Goal: Transaction & Acquisition: Purchase product/service

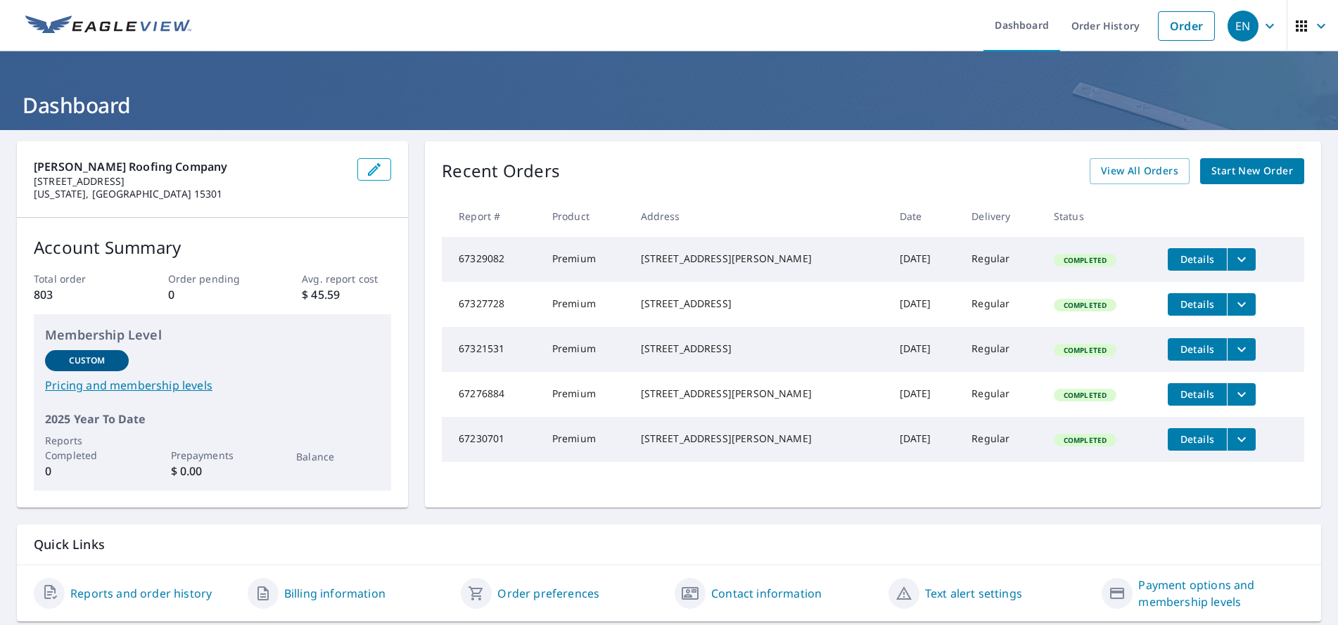
click at [1231, 165] on span "Start New Order" at bounding box center [1252, 171] width 82 height 18
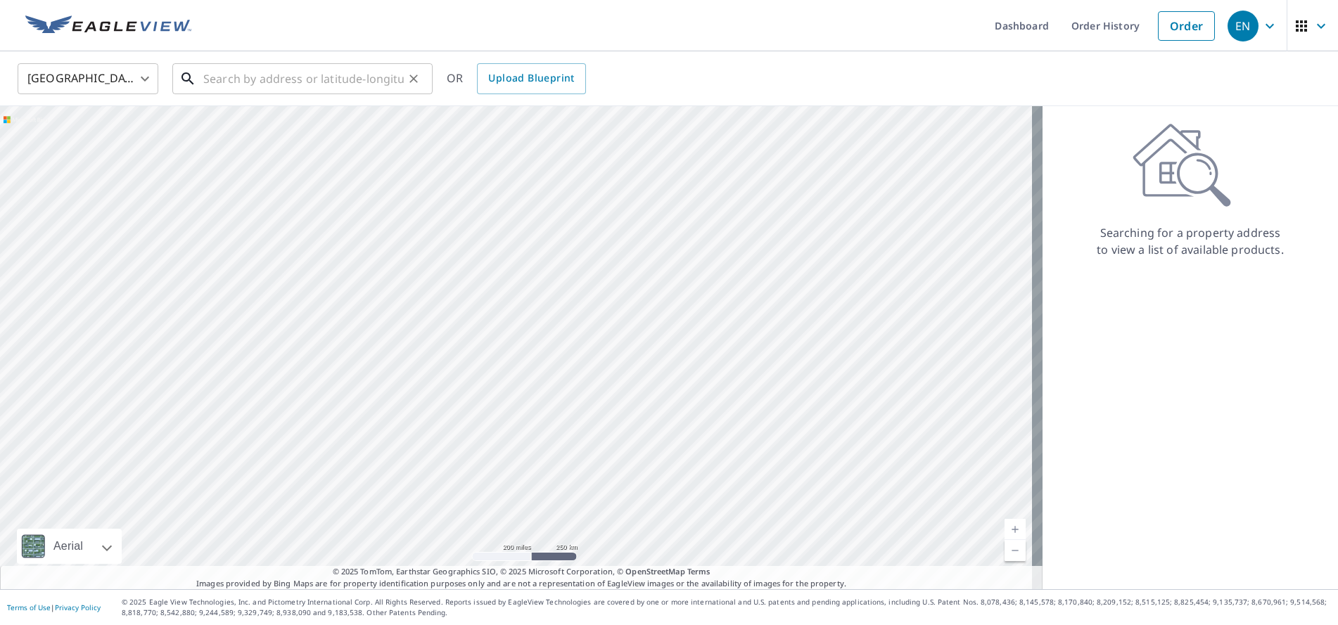
click at [207, 81] on input "text" at bounding box center [303, 78] width 200 height 39
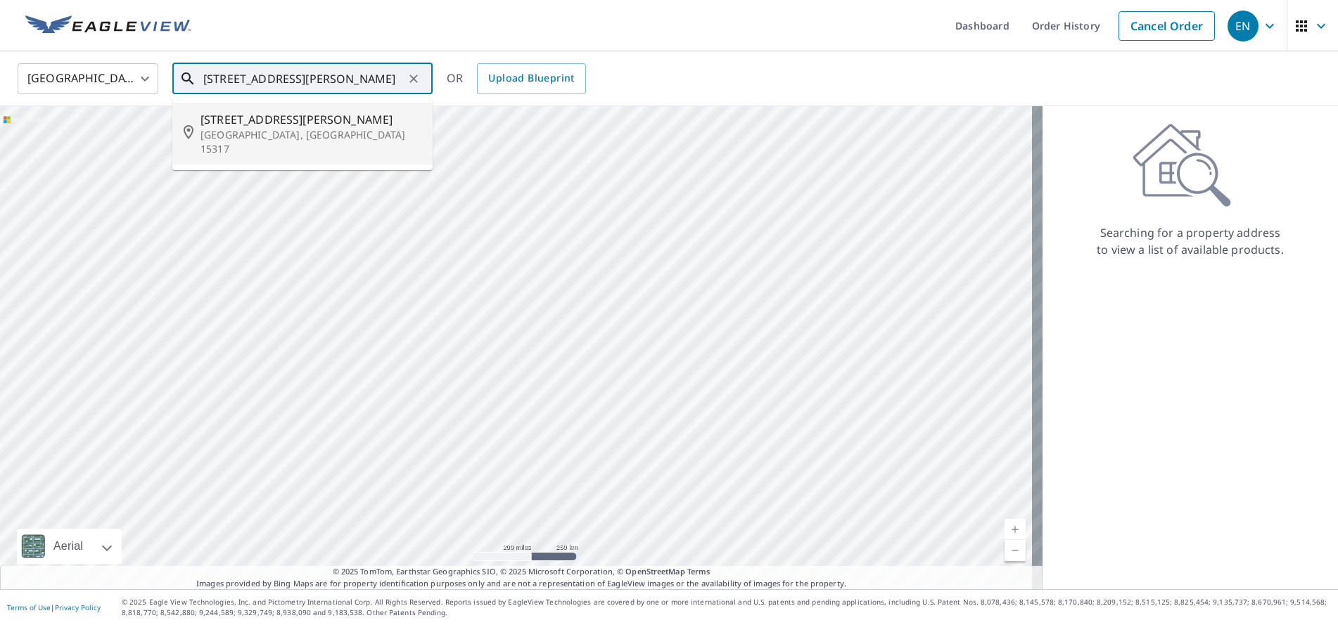
click at [260, 130] on p "[GEOGRAPHIC_DATA], [GEOGRAPHIC_DATA] 15317" at bounding box center [310, 142] width 221 height 28
type input "[STREET_ADDRESS][PERSON_NAME]"
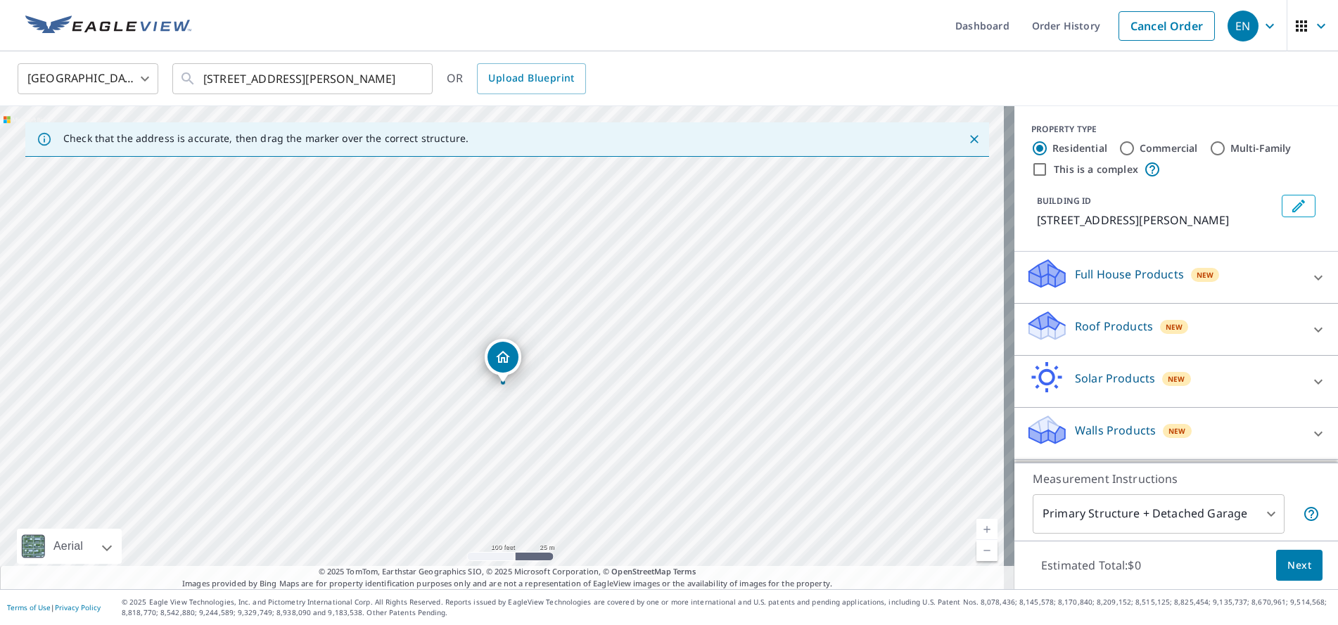
click at [1029, 323] on icon at bounding box center [1047, 321] width 36 height 18
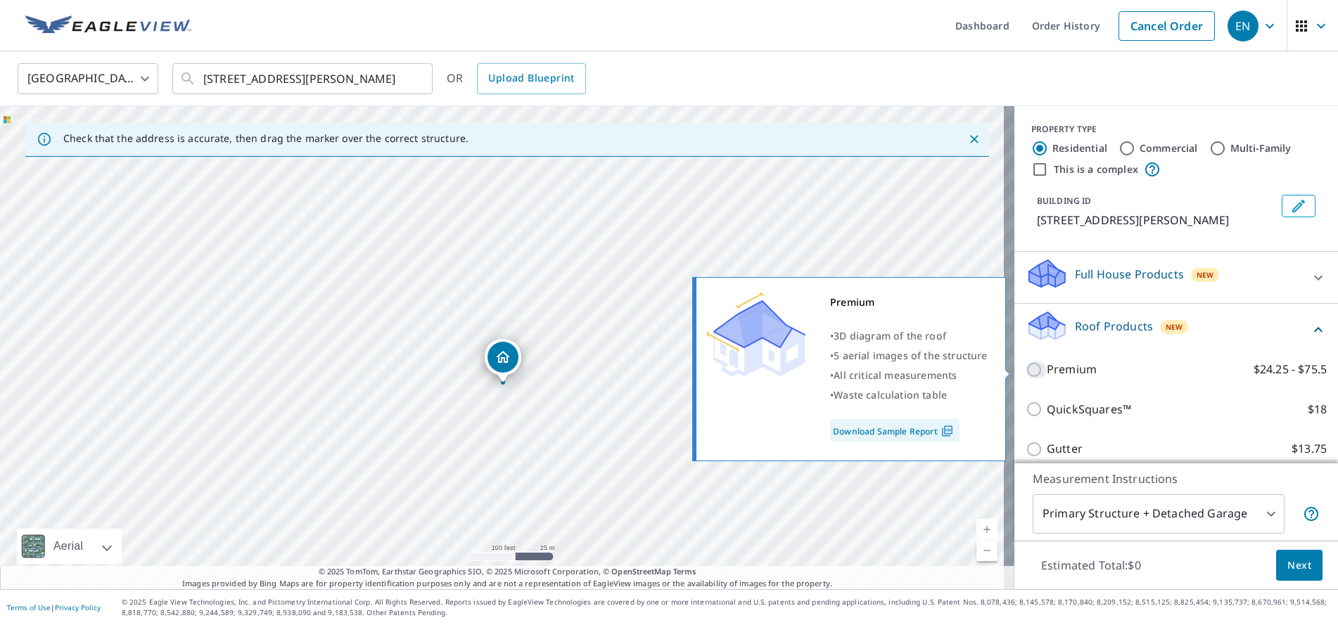
drag, startPoint x: 1024, startPoint y: 371, endPoint x: 1032, endPoint y: 376, distance: 9.8
click at [1025, 371] on input "Premium $24.25 - $75.5" at bounding box center [1035, 369] width 21 height 17
checkbox input "true"
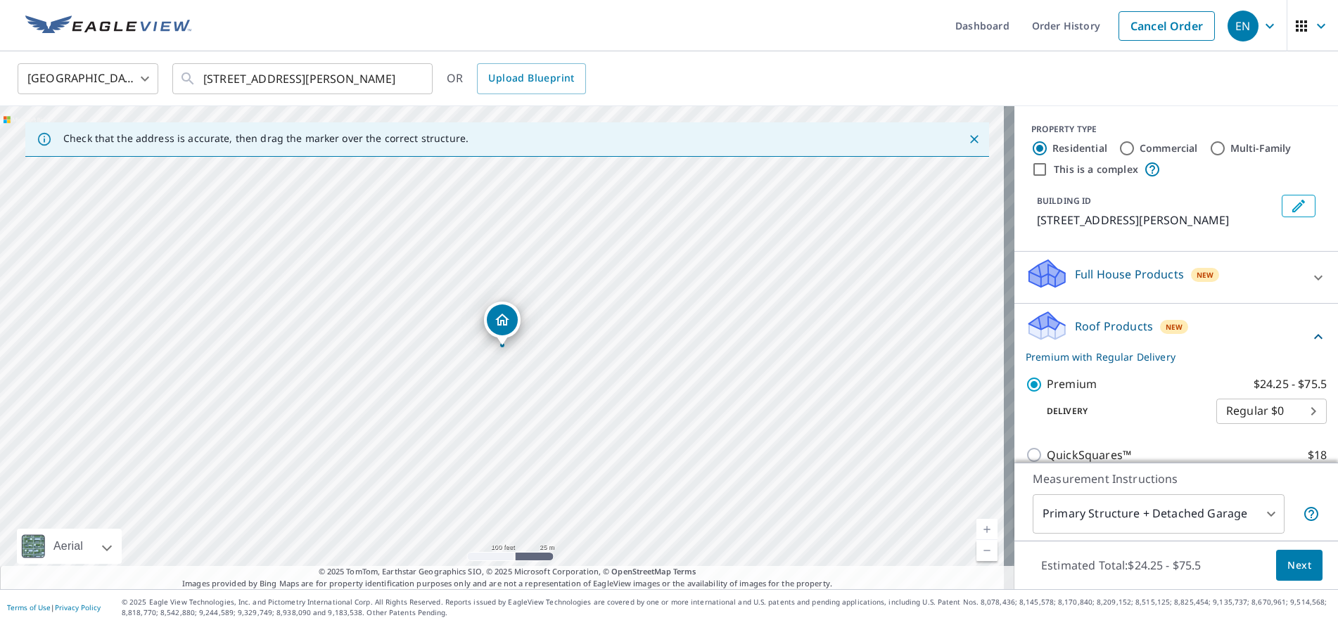
scroll to position [203, 0]
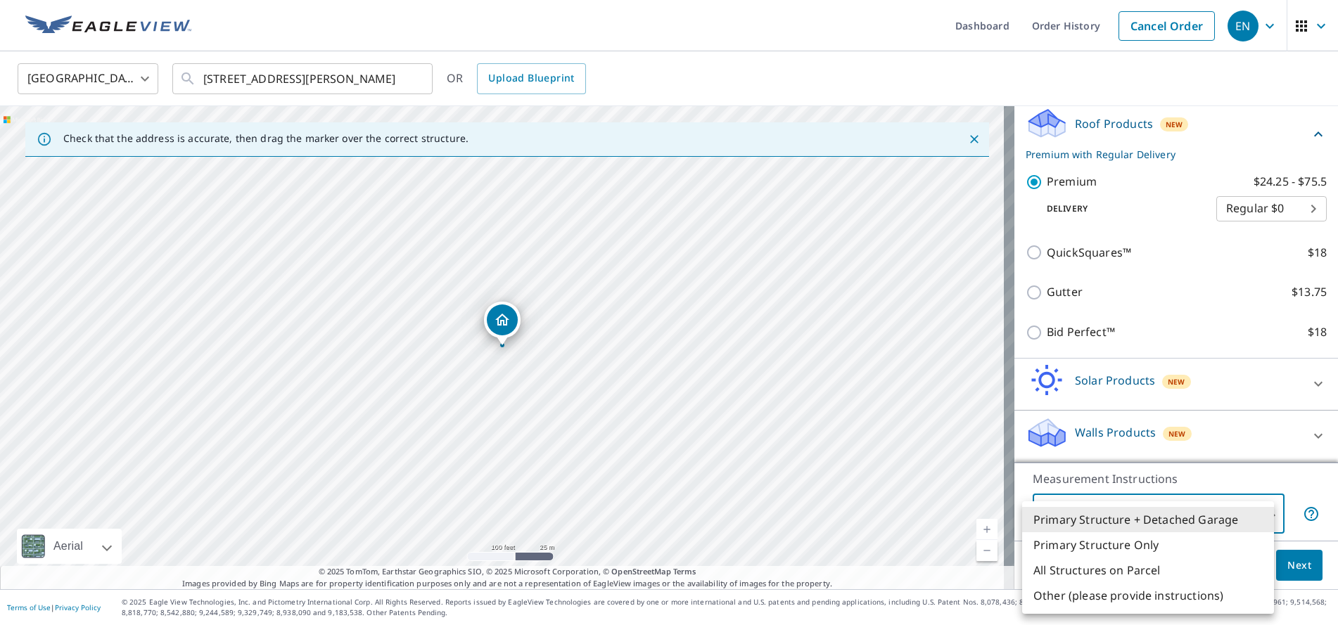
click at [1260, 514] on body "EN EN Dashboard Order History Cancel Order EN [GEOGRAPHIC_DATA] [GEOGRAPHIC_DAT…" at bounding box center [669, 312] width 1338 height 625
click at [1129, 544] on li "Primary Structure Only" at bounding box center [1148, 544] width 252 height 25
type input "2"
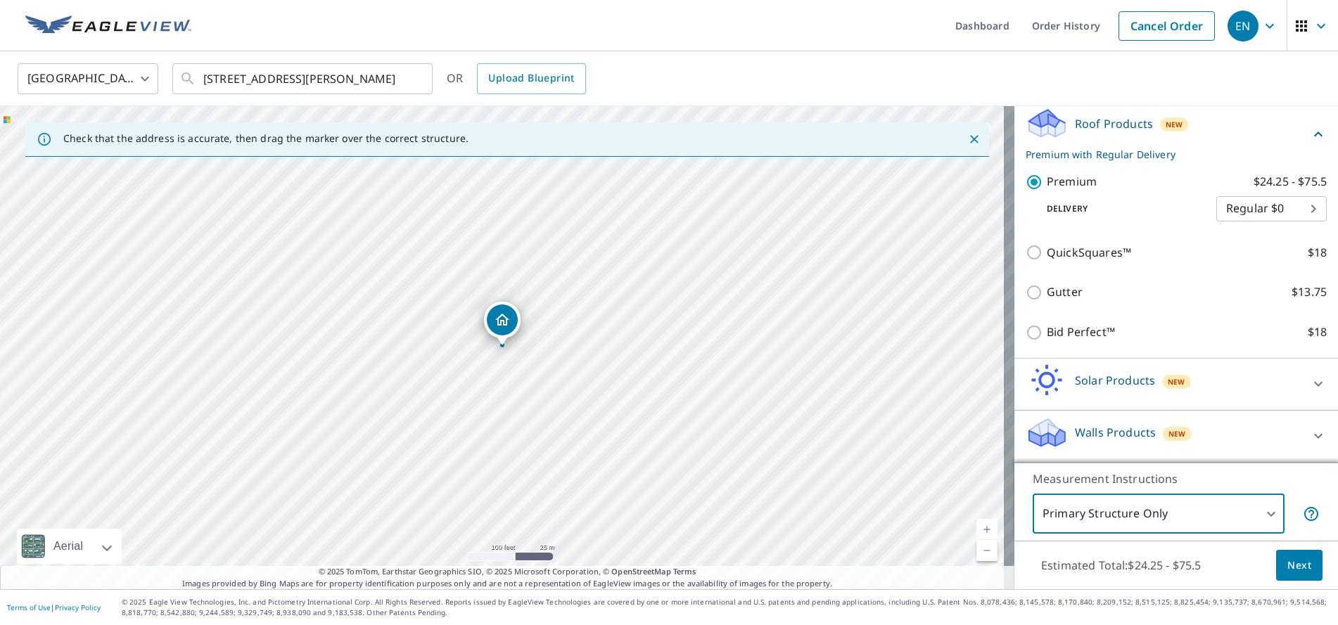
click at [1295, 561] on span "Next" at bounding box center [1299, 566] width 24 height 18
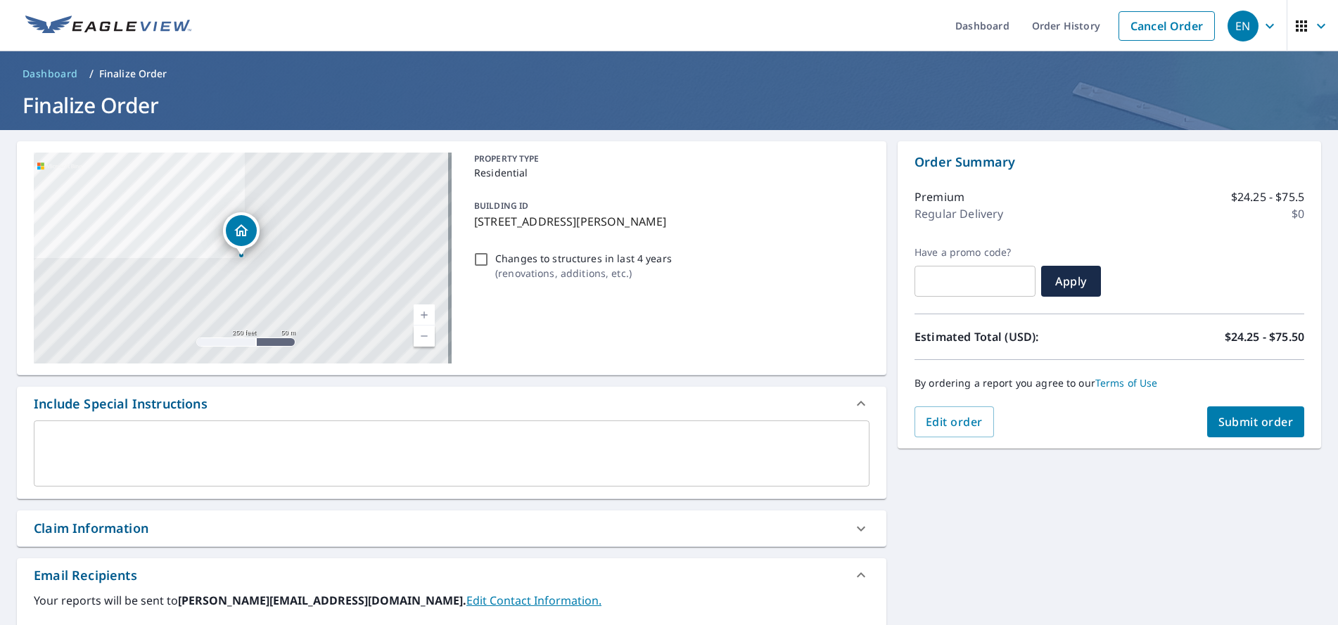
click at [1224, 427] on span "Submit order" at bounding box center [1255, 421] width 75 height 15
checkbox input "true"
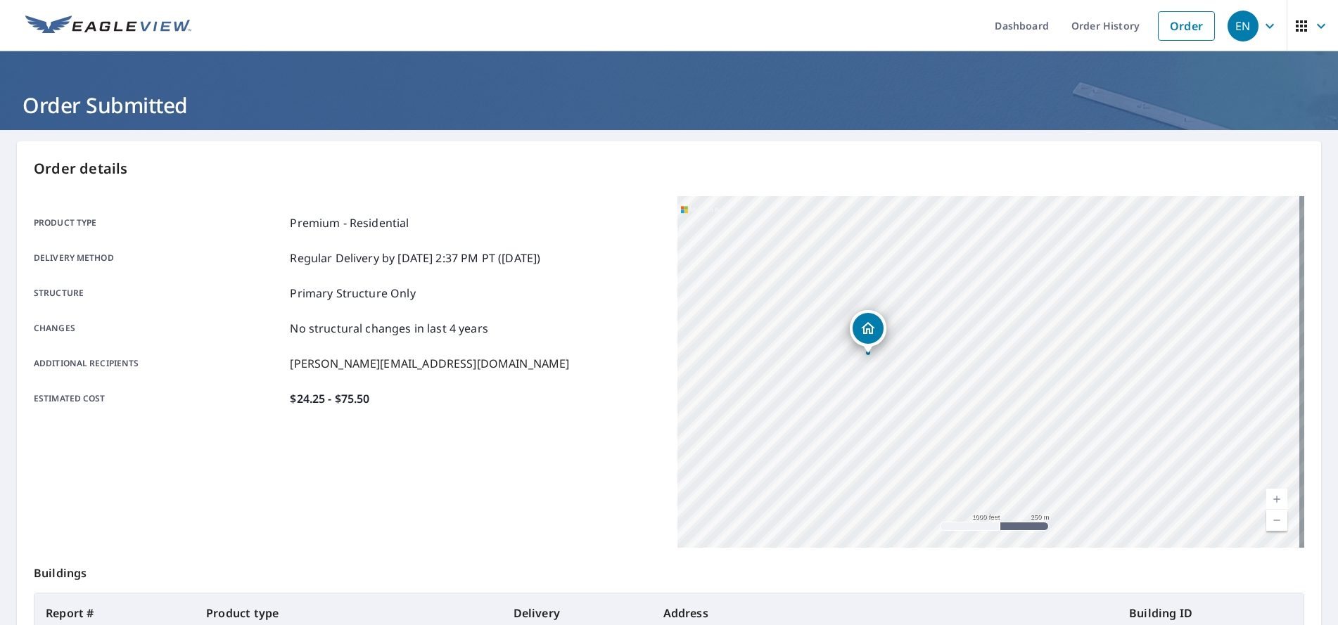
scroll to position [203, 0]
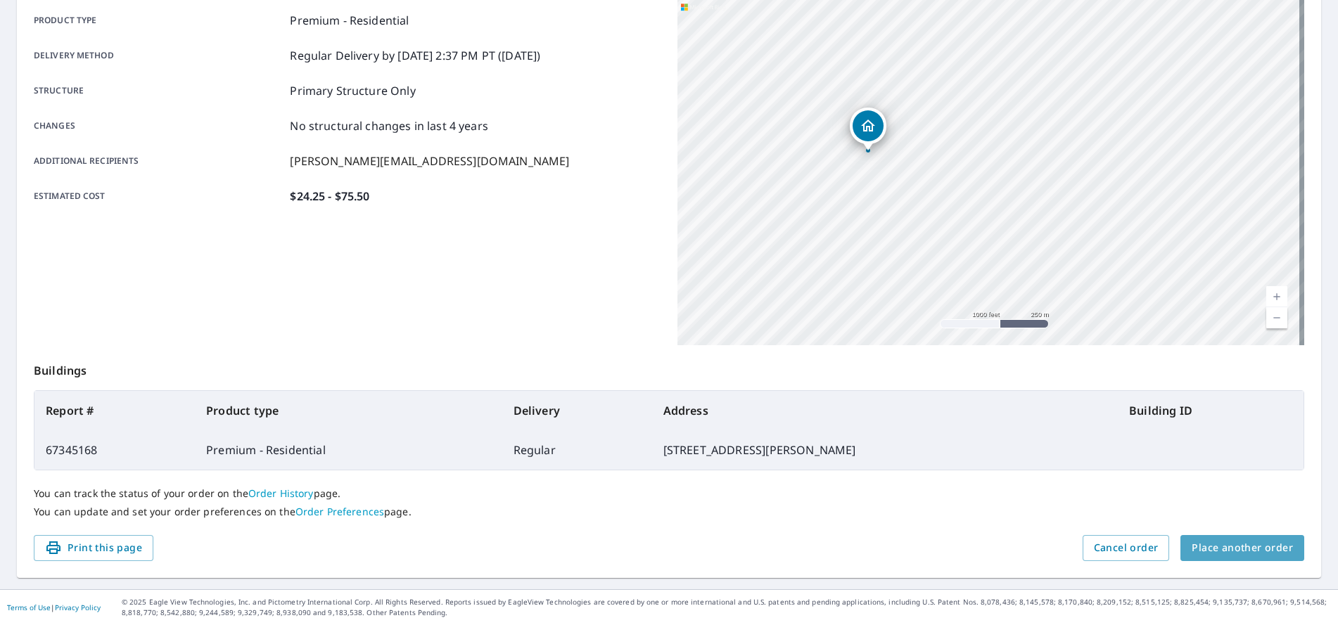
click at [1255, 553] on span "Place another order" at bounding box center [1241, 548] width 101 height 18
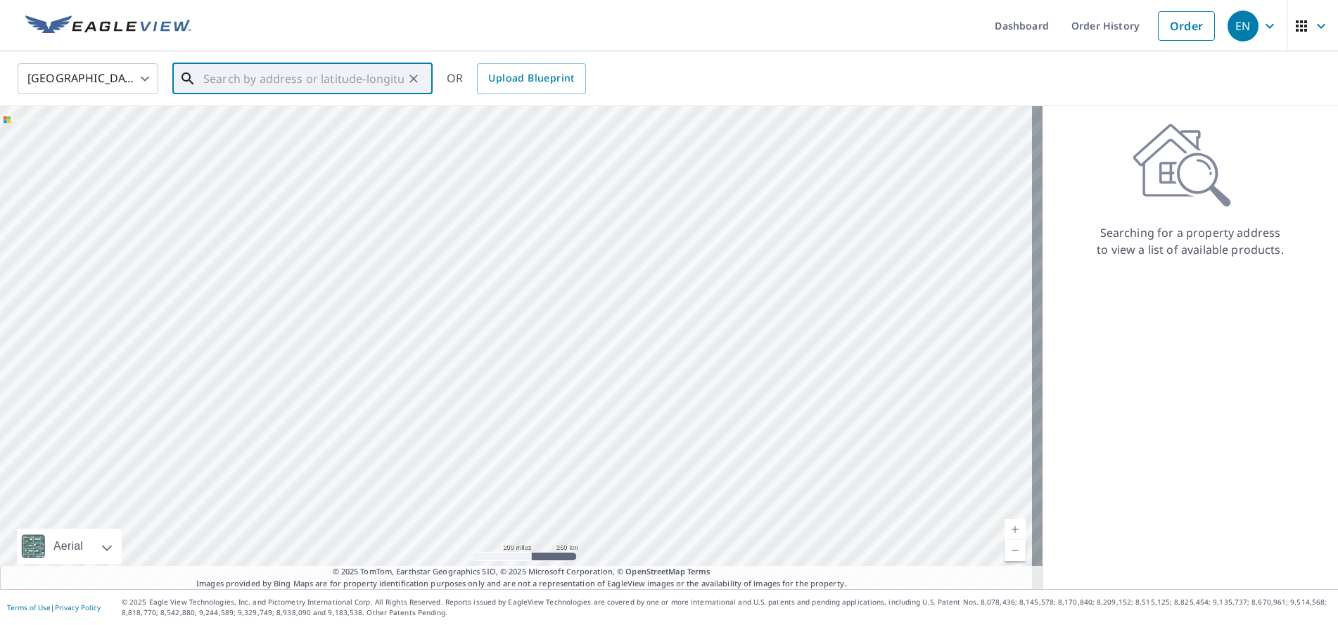
click at [205, 81] on input "text" at bounding box center [303, 78] width 200 height 39
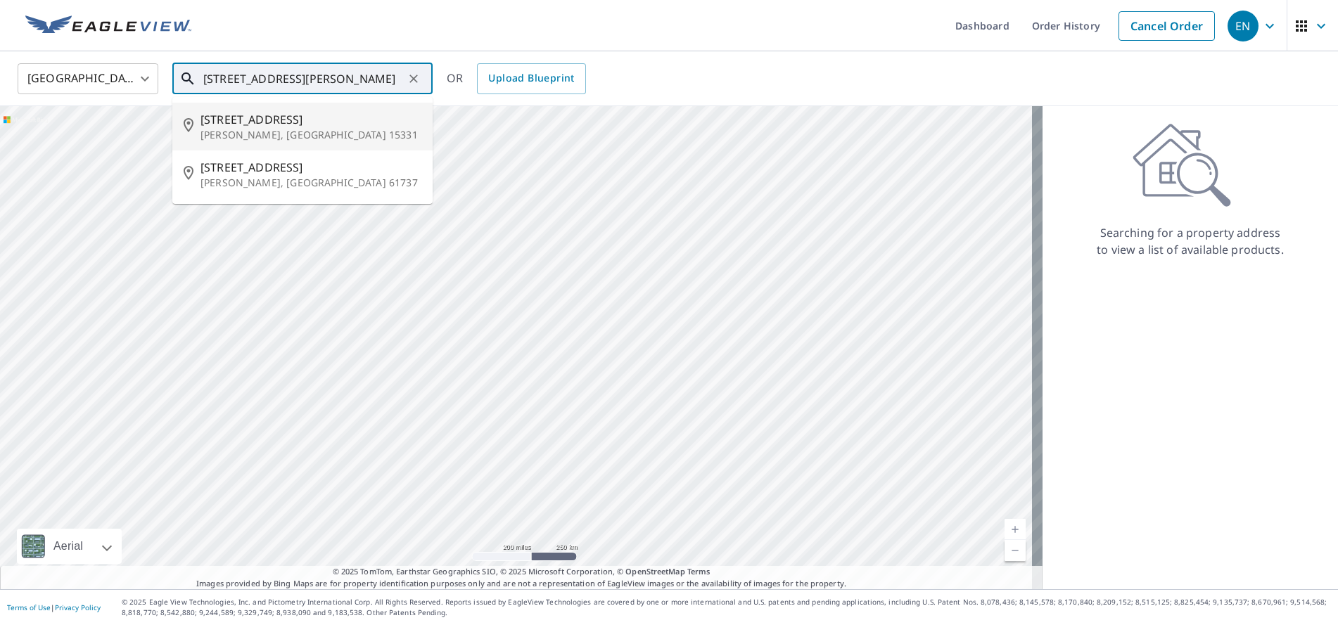
click at [231, 125] on span "[STREET_ADDRESS]" at bounding box center [310, 119] width 221 height 17
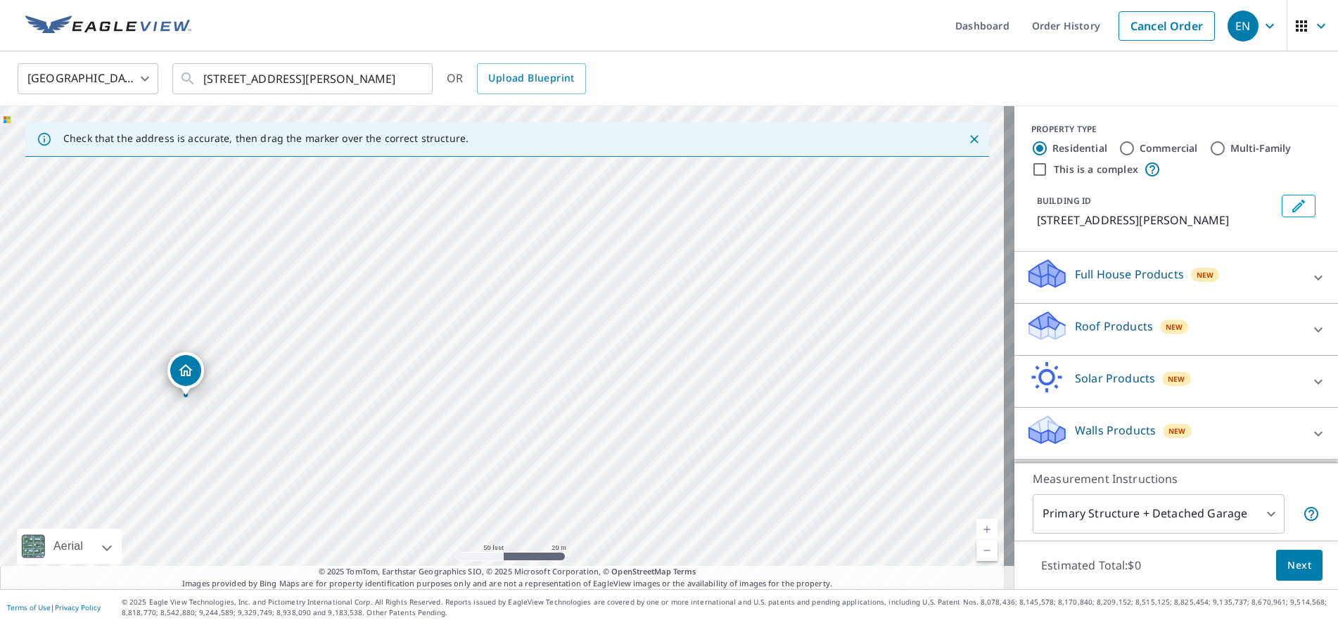
drag, startPoint x: 349, startPoint y: 334, endPoint x: 163, endPoint y: 352, distance: 186.5
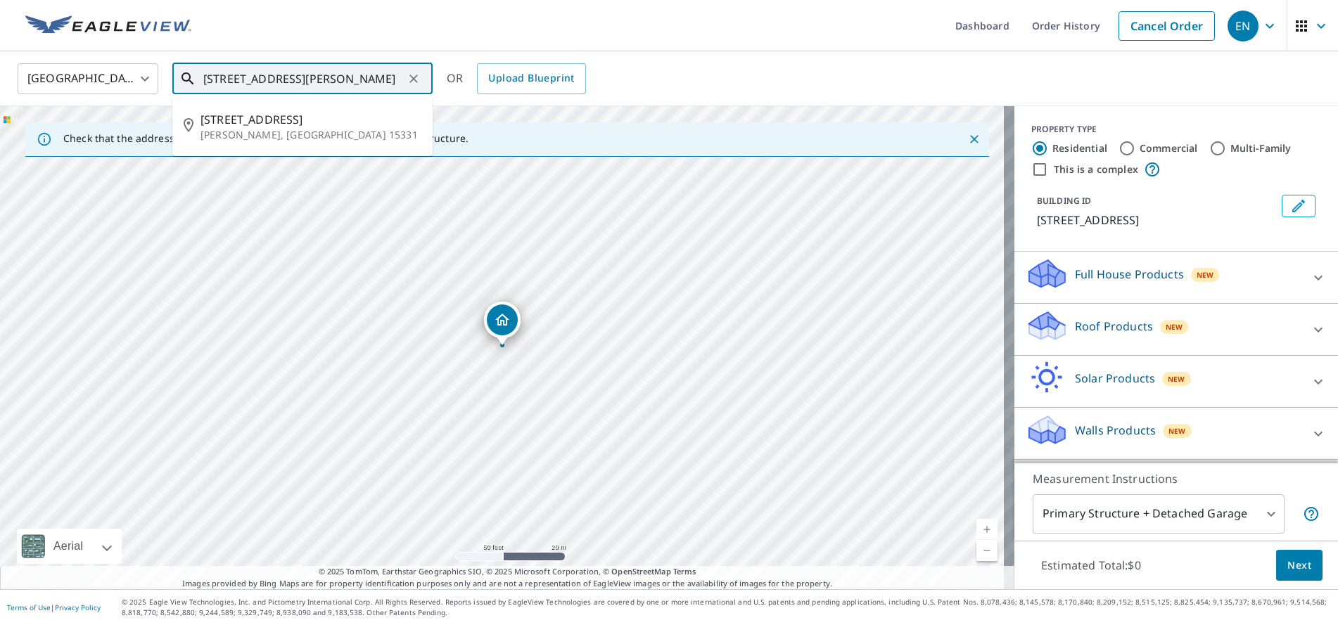
click at [217, 78] on input "[STREET_ADDRESS][PERSON_NAME]" at bounding box center [303, 78] width 200 height 39
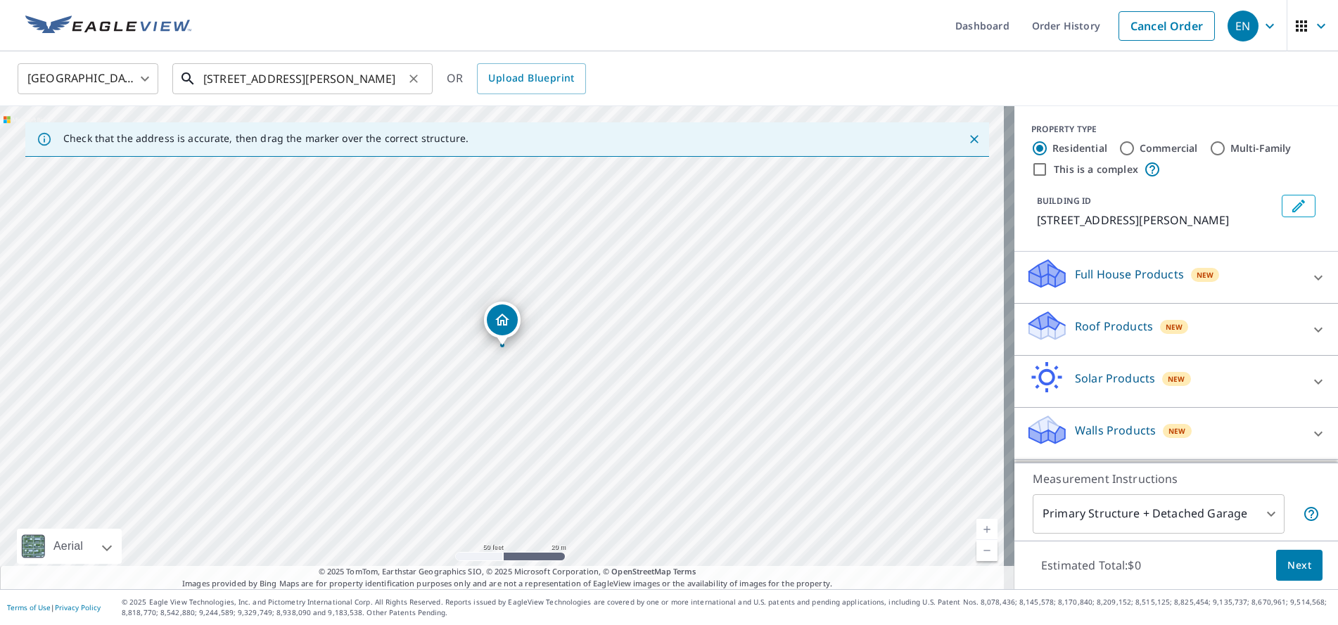
click at [217, 75] on input "[STREET_ADDRESS][PERSON_NAME]" at bounding box center [303, 78] width 200 height 39
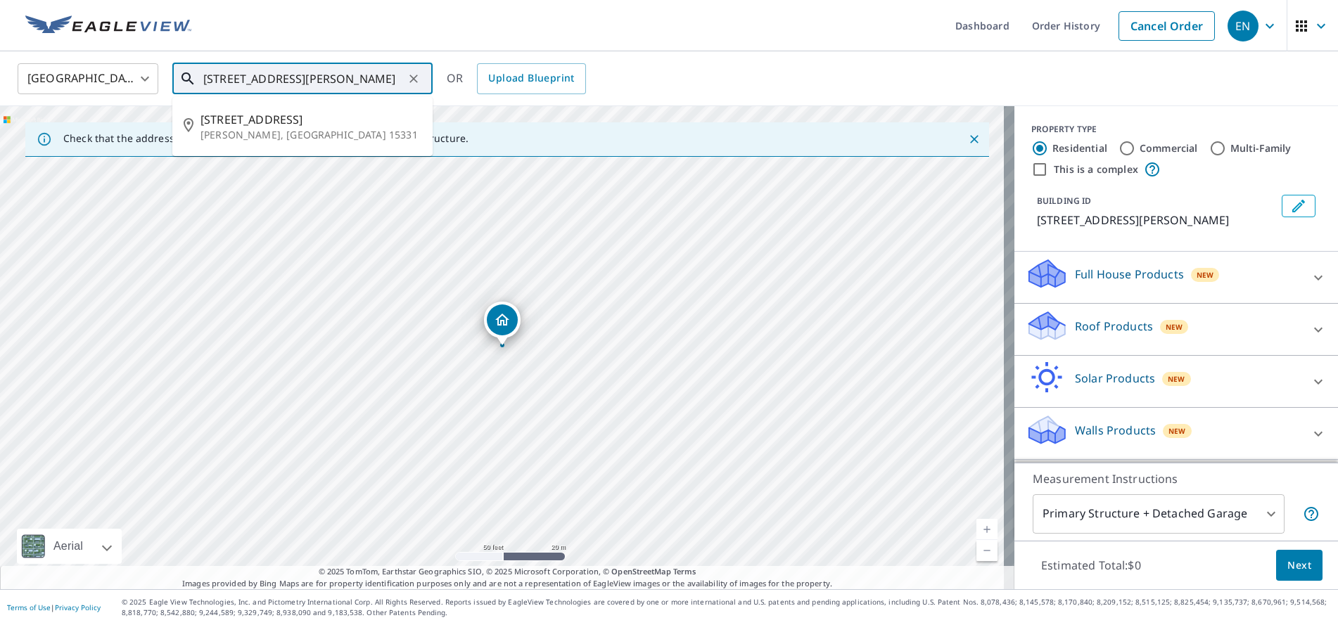
type input "[STREET_ADDRESS][PERSON_NAME]"
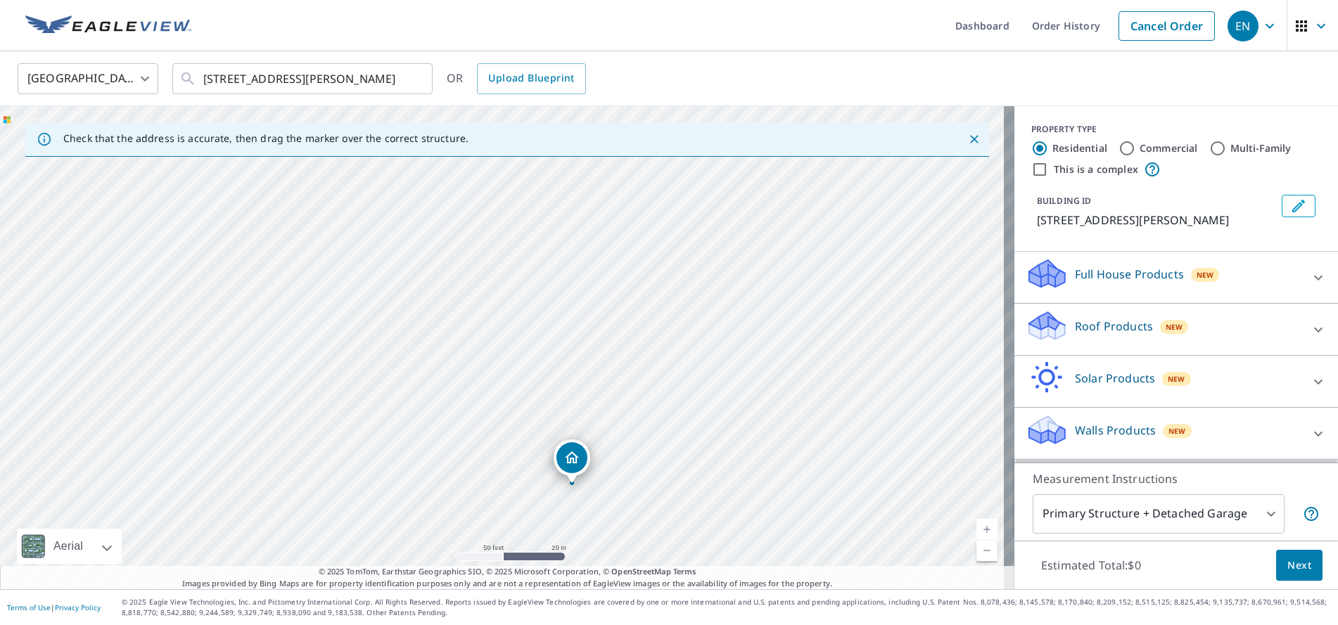
drag, startPoint x: 575, startPoint y: 318, endPoint x: 684, endPoint y: 506, distance: 217.4
click at [684, 506] on div "[STREET_ADDRESS][PERSON_NAME]" at bounding box center [507, 347] width 1014 height 483
drag, startPoint x: 546, startPoint y: 255, endPoint x: 631, endPoint y: 450, distance: 213.2
click at [631, 450] on div "[STREET_ADDRESS][PERSON_NAME]" at bounding box center [507, 347] width 1014 height 483
drag, startPoint x: 760, startPoint y: 468, endPoint x: 760, endPoint y: 414, distance: 54.2
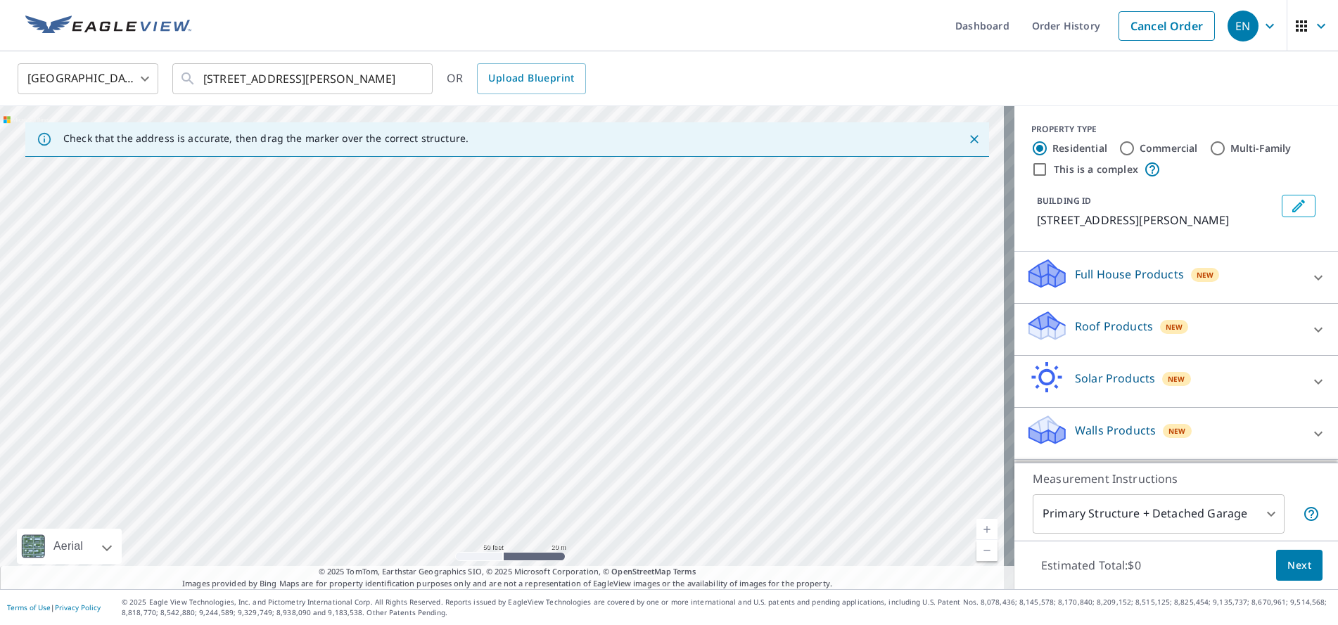
click at [760, 414] on div "[STREET_ADDRESS][PERSON_NAME]" at bounding box center [507, 347] width 1014 height 483
drag, startPoint x: 747, startPoint y: 499, endPoint x: 778, endPoint y: 338, distance: 164.0
click at [777, 340] on div "[STREET_ADDRESS][PERSON_NAME]" at bounding box center [507, 347] width 1014 height 483
drag, startPoint x: 734, startPoint y: 470, endPoint x: 645, endPoint y: 238, distance: 247.8
drag, startPoint x: 689, startPoint y: 325, endPoint x: 728, endPoint y: 504, distance: 182.9
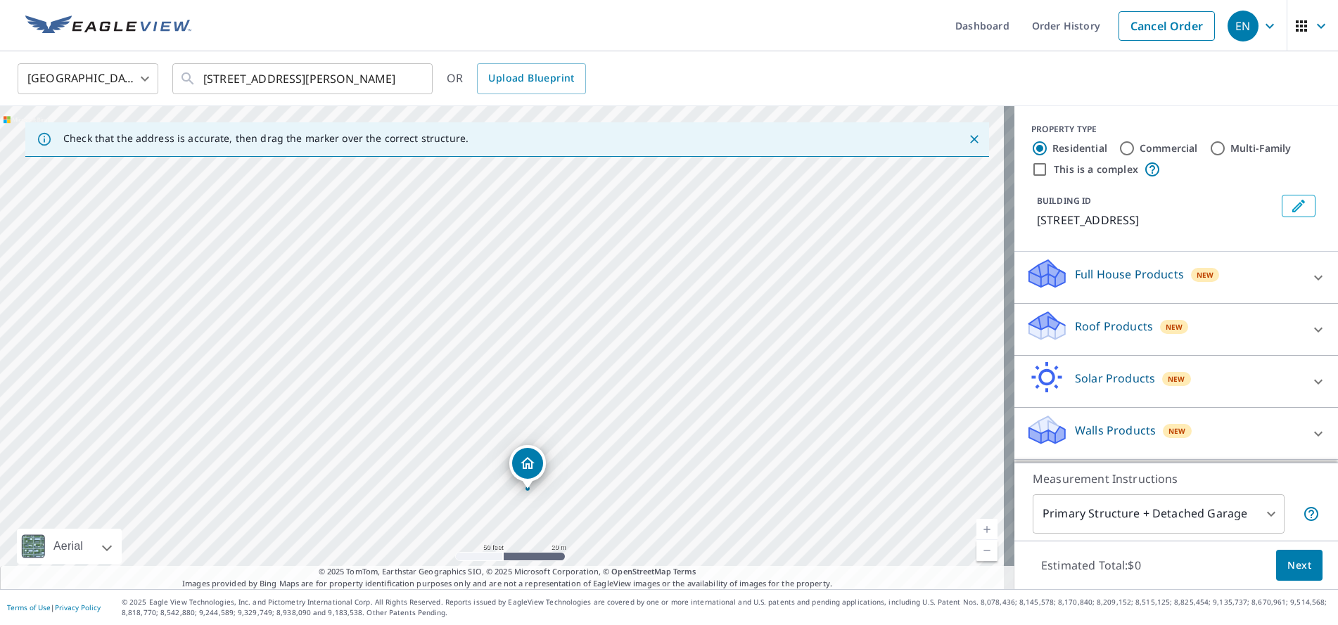
click at [734, 498] on div "[STREET_ADDRESS]" at bounding box center [507, 347] width 1014 height 483
drag, startPoint x: 646, startPoint y: 413, endPoint x: 655, endPoint y: 364, distance: 49.5
click at [655, 364] on div "[STREET_ADDRESS]" at bounding box center [507, 347] width 1014 height 483
drag, startPoint x: 629, startPoint y: 451, endPoint x: 499, endPoint y: 226, distance: 259.6
click at [1052, 331] on icon at bounding box center [1047, 331] width 36 height 17
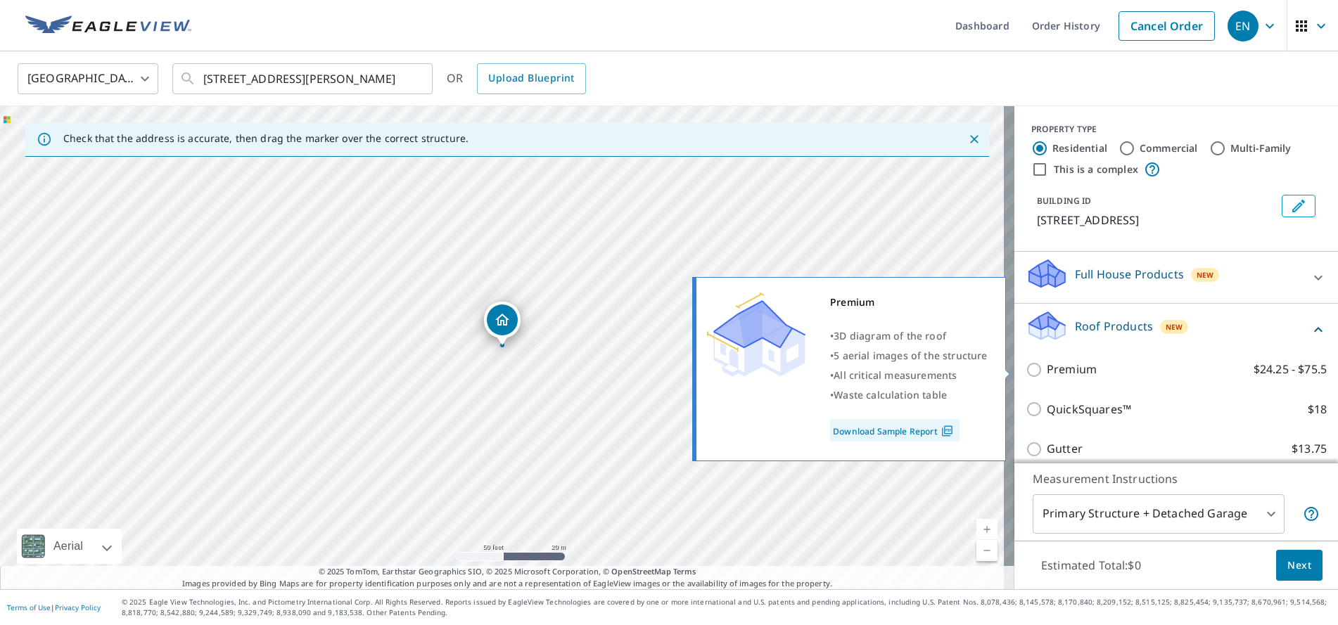
click at [1025, 370] on input "Premium $24.25 - $75.5" at bounding box center [1035, 369] width 21 height 17
checkbox input "true"
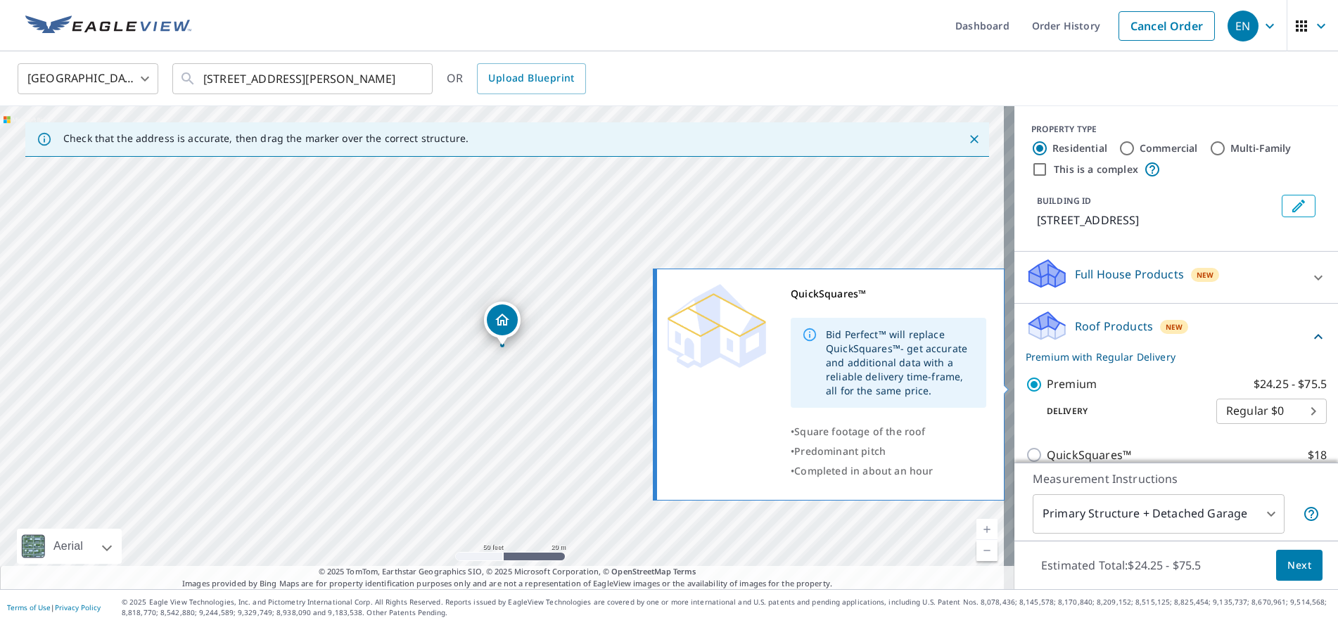
scroll to position [203, 0]
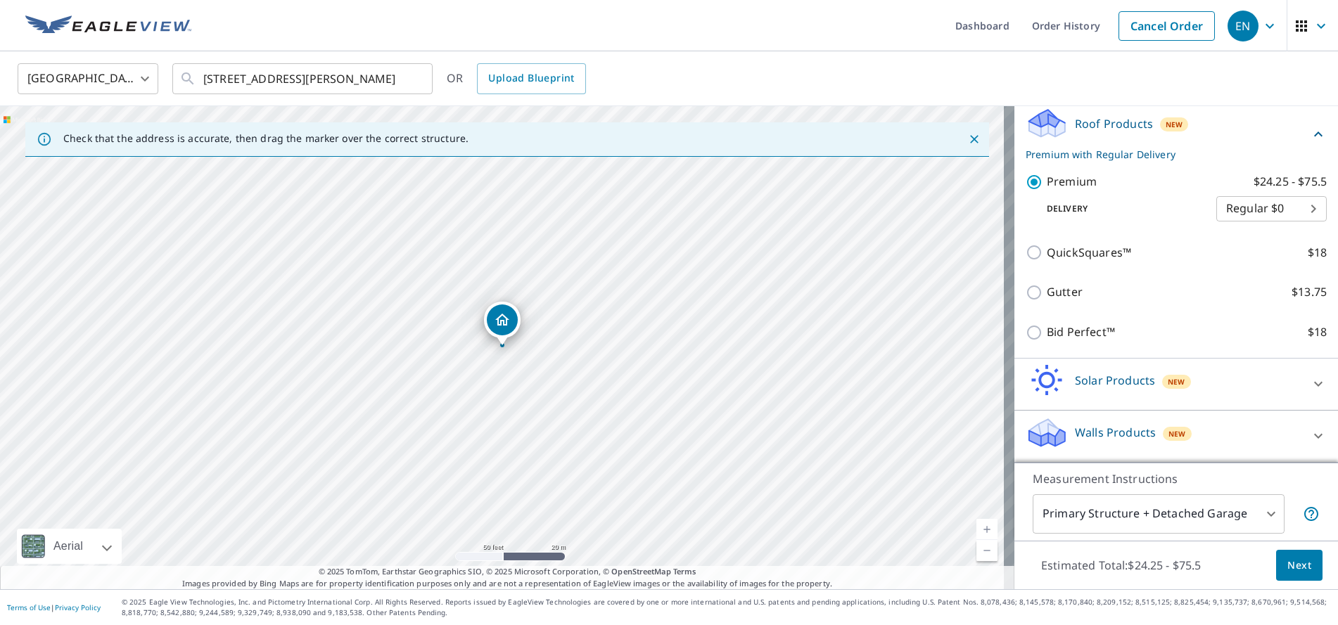
click at [1261, 517] on body "EN EN Dashboard Order History Cancel Order EN [GEOGRAPHIC_DATA] [GEOGRAPHIC_DAT…" at bounding box center [669, 312] width 1338 height 625
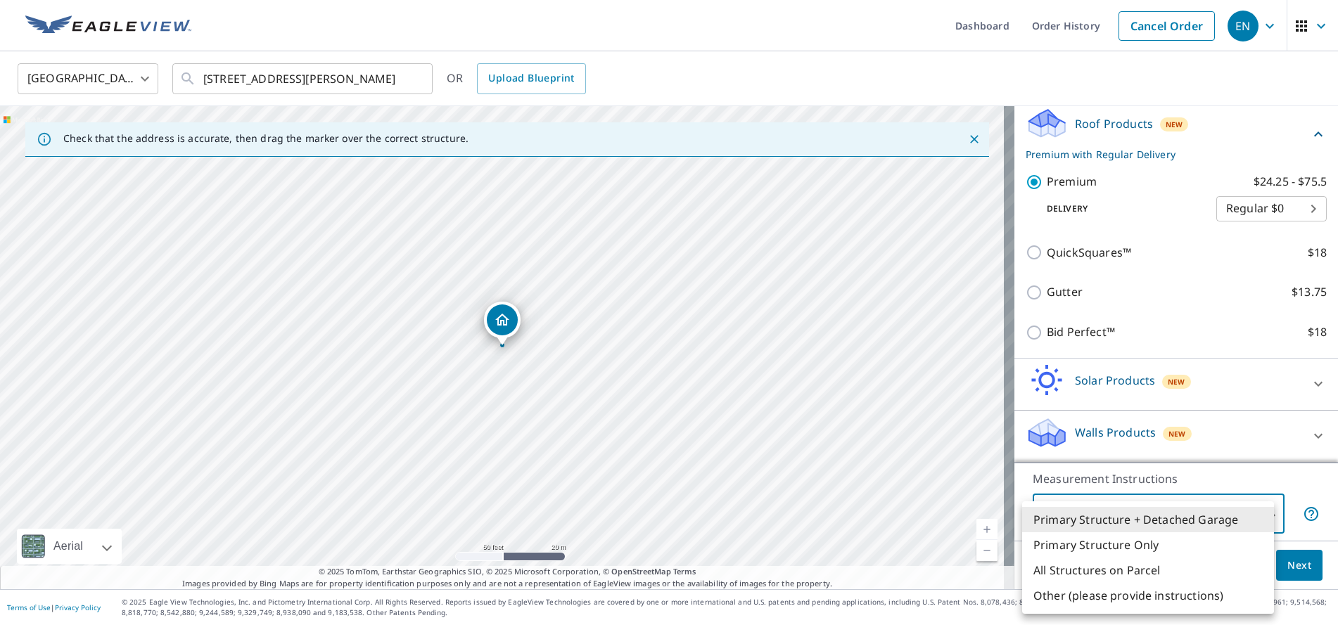
click at [1132, 518] on li "Primary Structure + Detached Garage" at bounding box center [1148, 519] width 252 height 25
drag, startPoint x: 1257, startPoint y: 507, endPoint x: 1243, endPoint y: 511, distance: 14.7
click at [1258, 508] on body "EN EN Dashboard Order History Cancel Order EN [GEOGRAPHIC_DATA] [GEOGRAPHIC_DAT…" at bounding box center [669, 312] width 1338 height 625
click at [1128, 547] on li "Primary Structure Only" at bounding box center [1148, 544] width 252 height 25
type input "2"
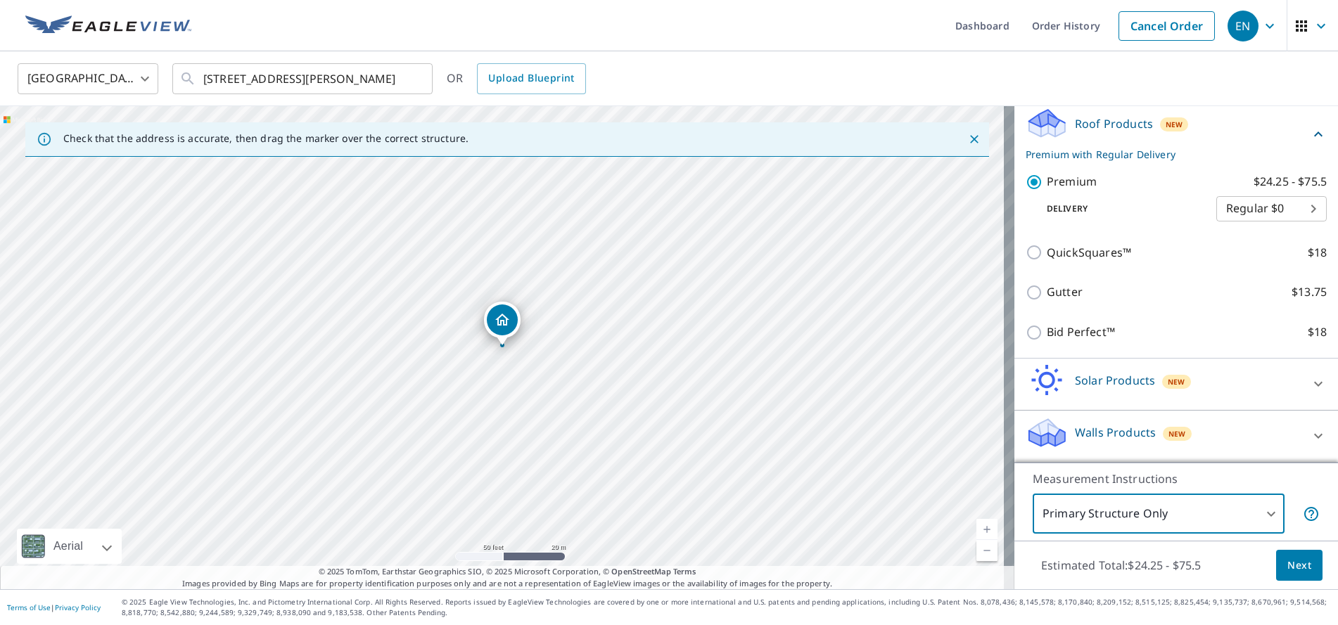
click at [1296, 569] on span "Next" at bounding box center [1299, 566] width 24 height 18
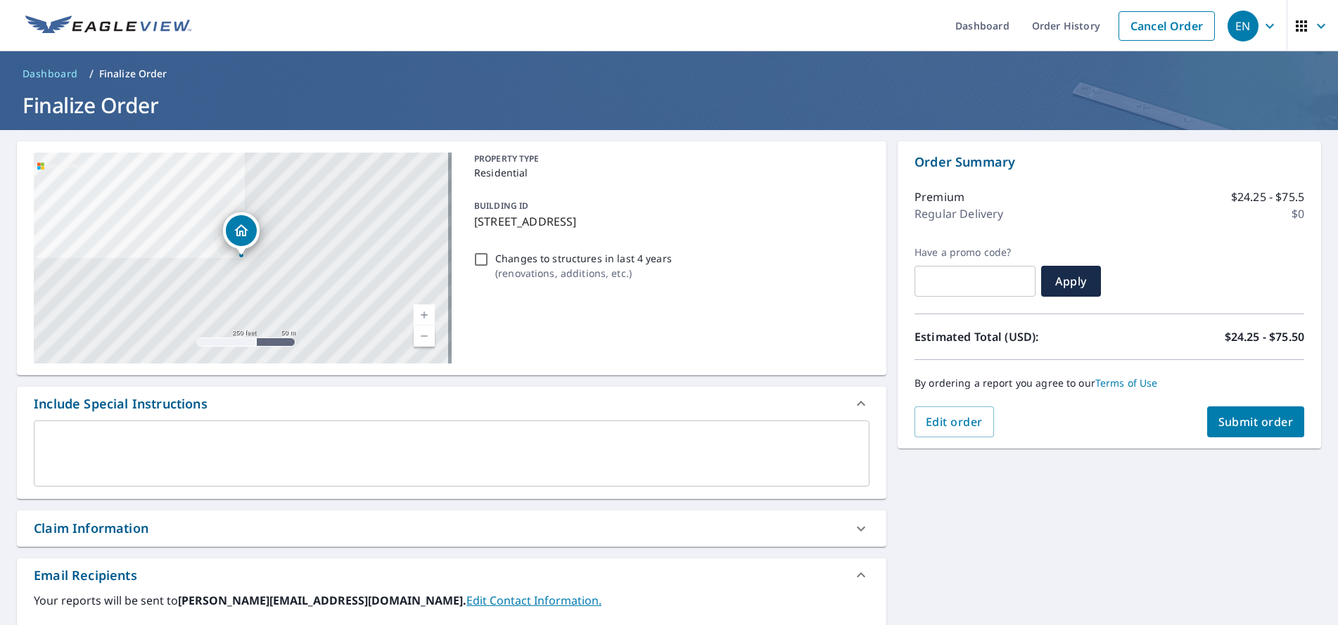
click at [1257, 419] on span "Submit order" at bounding box center [1255, 421] width 75 height 15
checkbox input "true"
